Goal: Transaction & Acquisition: Purchase product/service

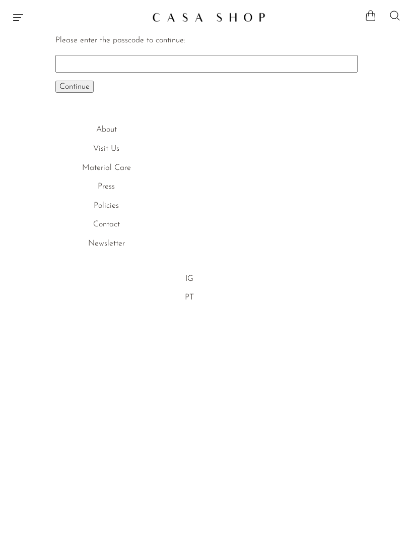
click at [301, 67] on input "Please enter the passcode to continue:" at bounding box center [206, 63] width 302 height 17
type input "EARLY"
click at [69, 90] on span "Continue" at bounding box center [74, 87] width 30 height 8
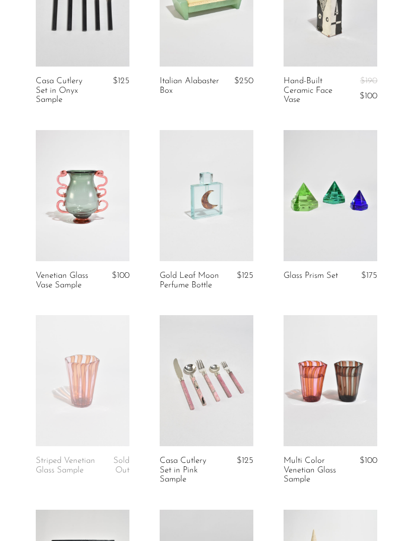
scroll to position [742, 0]
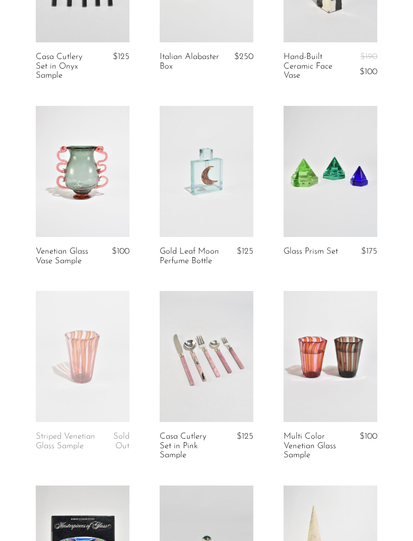
click at [355, 197] on link at bounding box center [331, 171] width 94 height 131
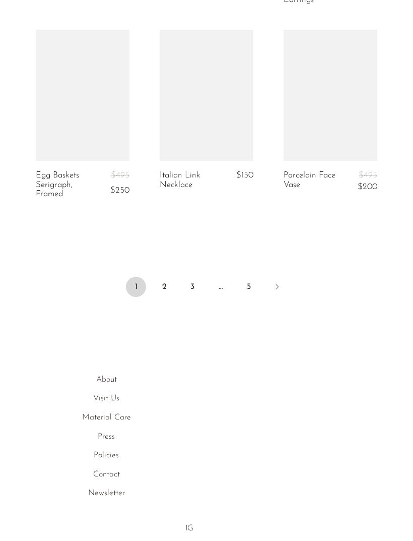
scroll to position [2188, 0]
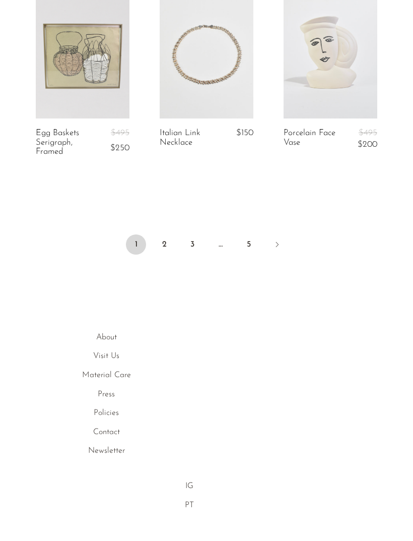
click at [160, 254] on link "2" at bounding box center [164, 244] width 20 height 20
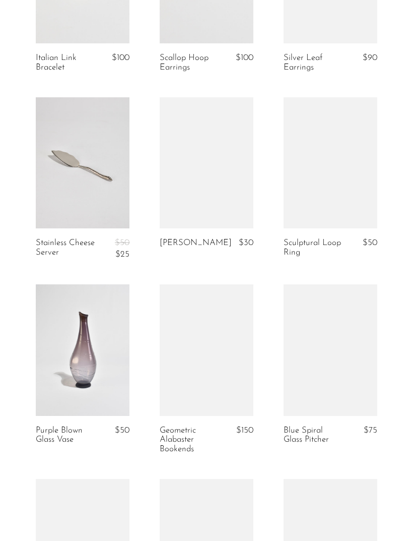
scroll to position [1319, 0]
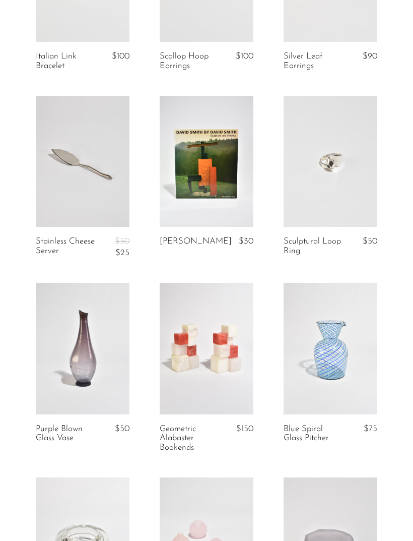
click at [355, 187] on link at bounding box center [331, 161] width 94 height 131
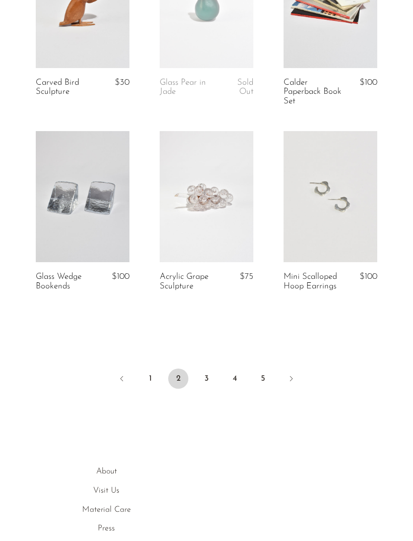
scroll to position [2063, 0]
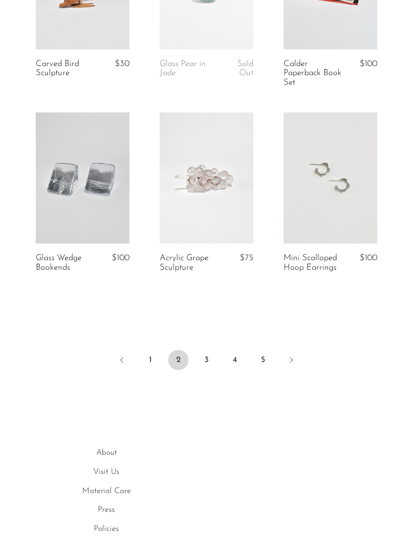
click at [215, 352] on link "3" at bounding box center [206, 360] width 20 height 20
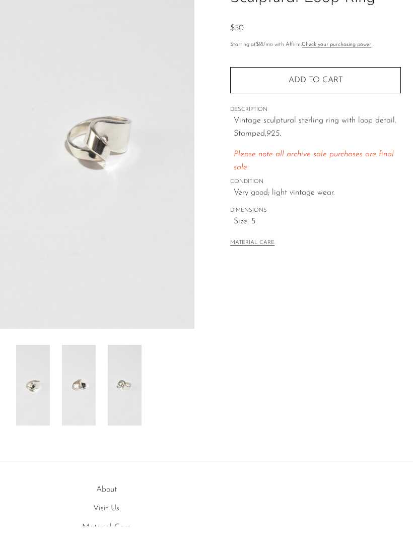
scroll to position [150, 0]
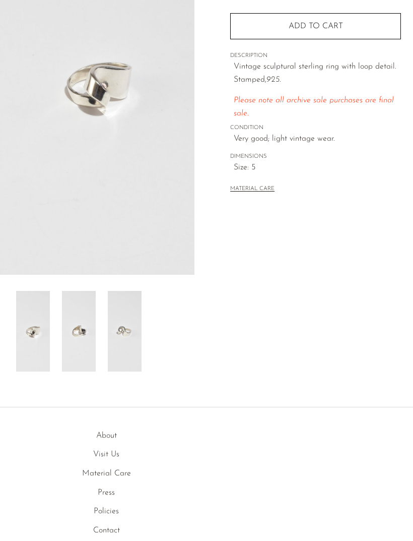
click at [77, 348] on img at bounding box center [79, 331] width 34 height 81
click at [118, 349] on img at bounding box center [125, 331] width 34 height 81
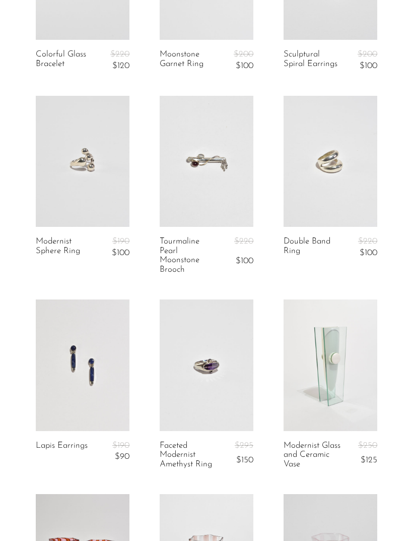
scroll to position [545, 0]
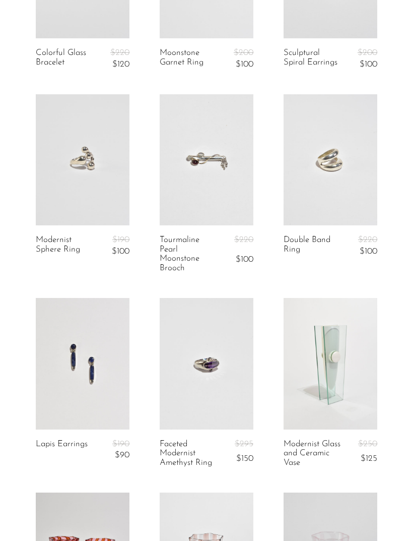
click at [359, 177] on link at bounding box center [331, 159] width 94 height 131
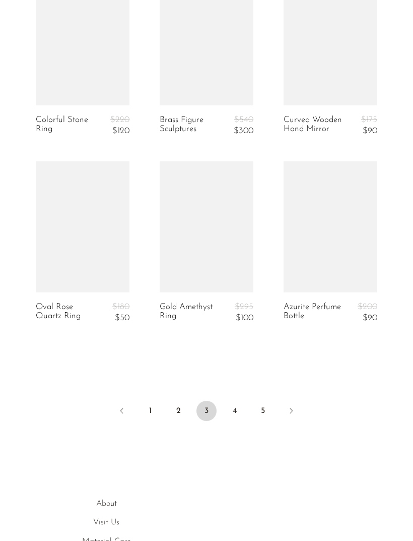
scroll to position [2027, 0]
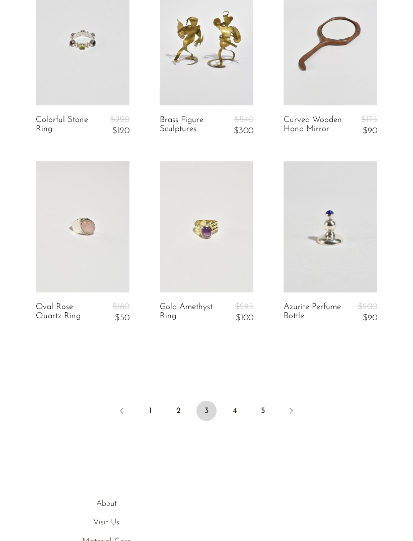
click at [240, 402] on link "4" at bounding box center [235, 411] width 20 height 20
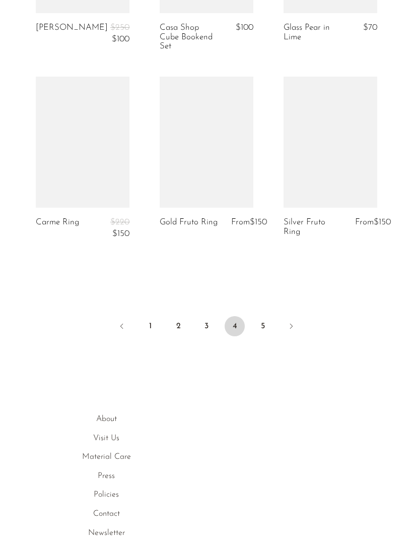
scroll to position [2112, 0]
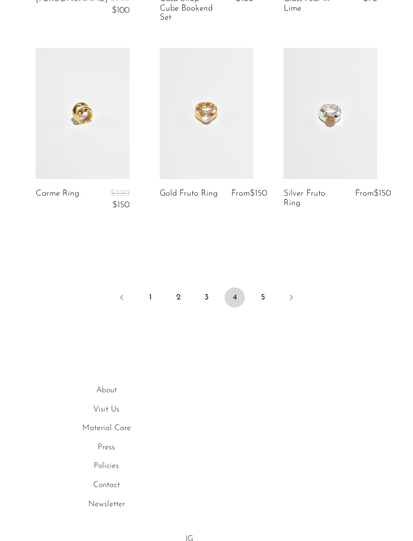
click at [261, 307] on link "5" at bounding box center [263, 297] width 20 height 20
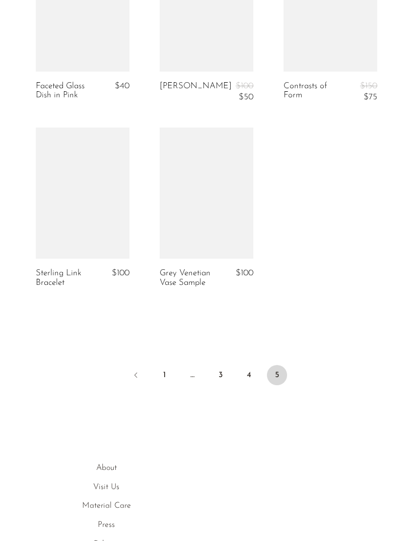
scroll to position [1872, 0]
